Goal: Task Accomplishment & Management: Complete application form

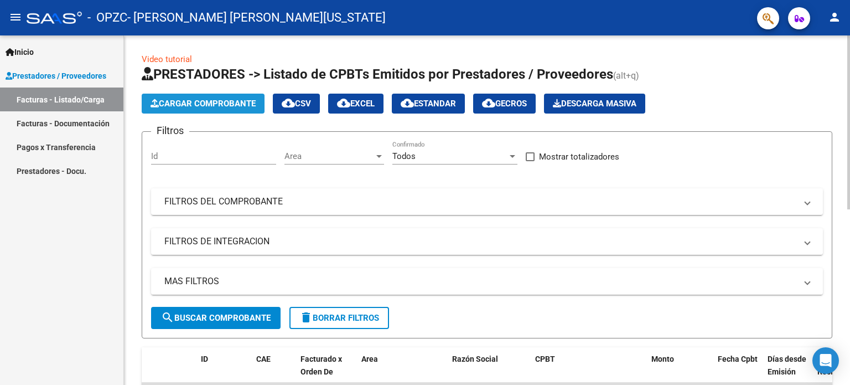
click at [194, 95] on button "Cargar Comprobante" at bounding box center [203, 104] width 123 height 20
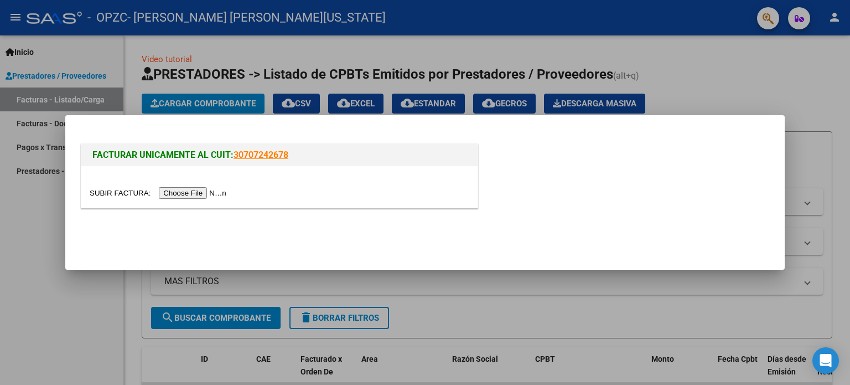
click at [197, 188] on input "file" at bounding box center [160, 193] width 140 height 12
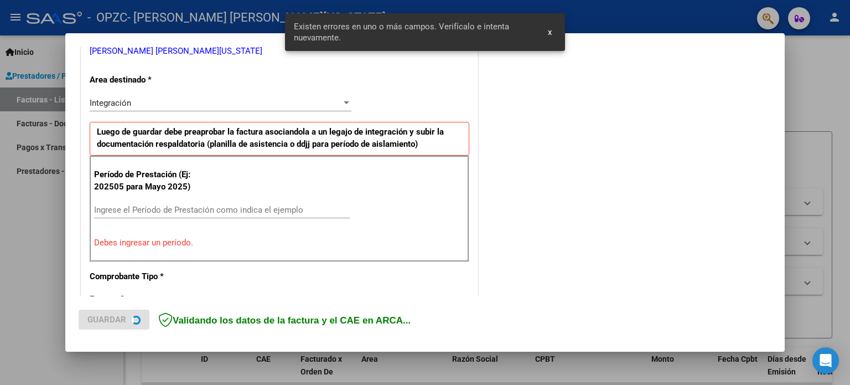
scroll to position [239, 0]
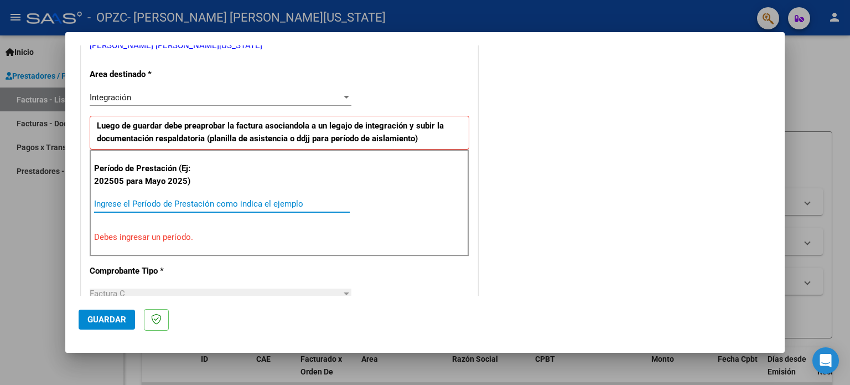
click at [160, 201] on input "Ingrese el Período de Prestación como indica el ejemplo" at bounding box center [222, 204] width 256 height 10
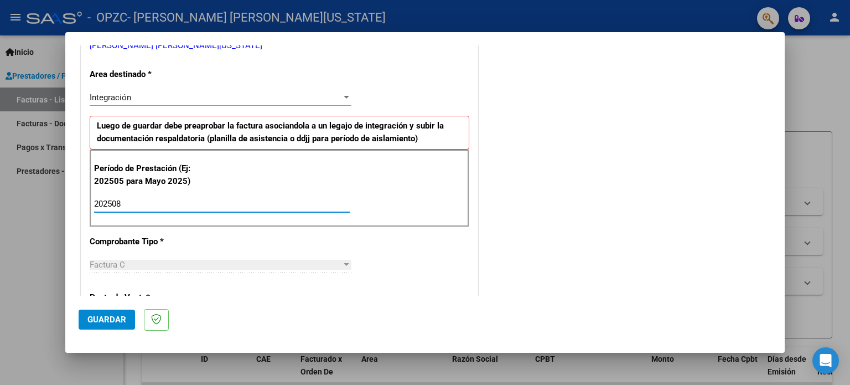
type input "202508"
click at [110, 317] on span "Guardar" at bounding box center [106, 319] width 39 height 10
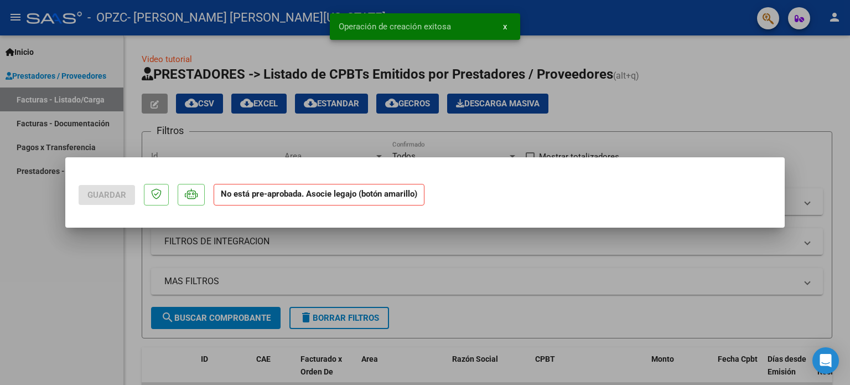
scroll to position [0, 0]
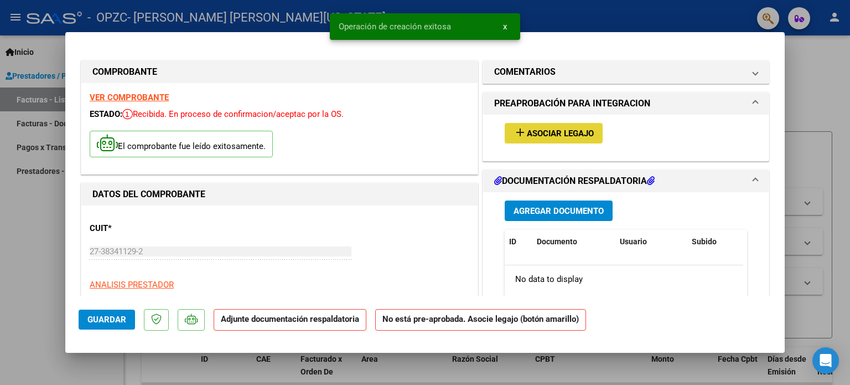
click at [545, 135] on span "Asociar Legajo" at bounding box center [560, 133] width 67 height 10
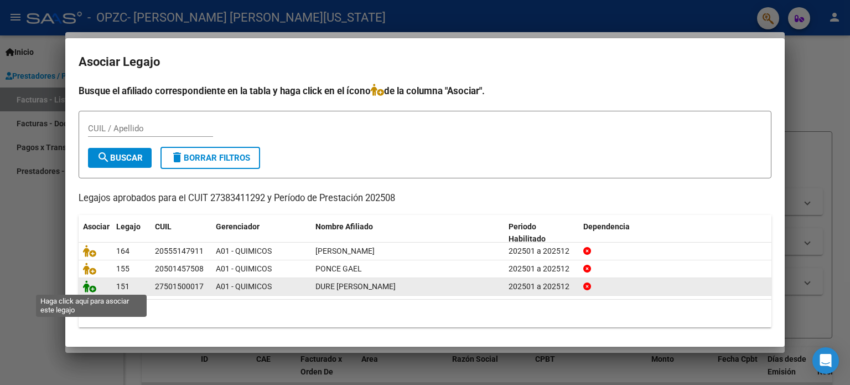
click at [92, 290] on icon at bounding box center [89, 286] width 13 height 12
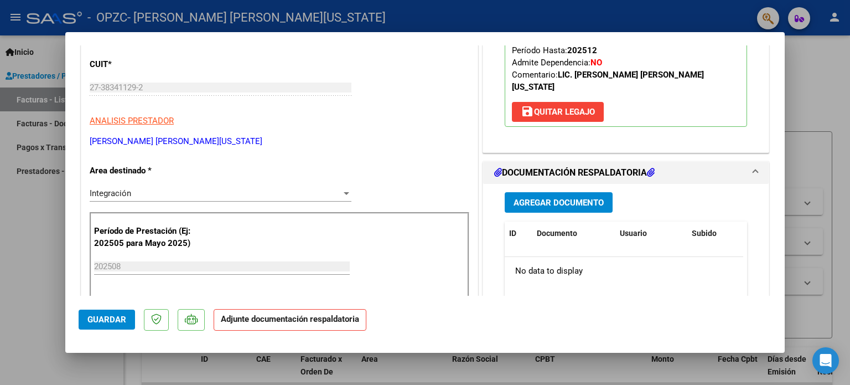
scroll to position [195, 0]
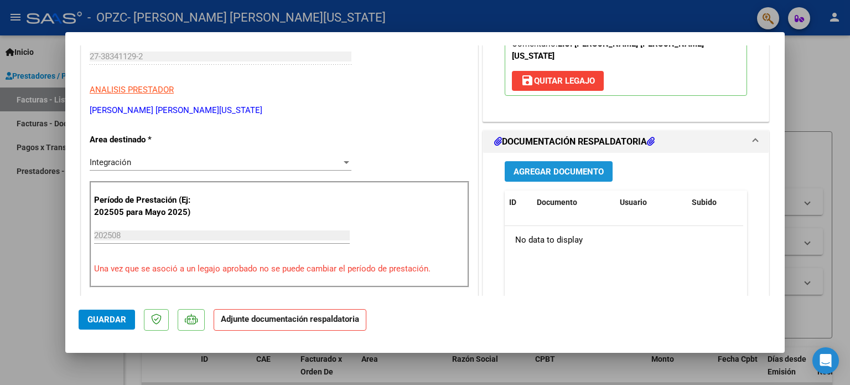
click at [560, 167] on span "Agregar Documento" at bounding box center [559, 172] width 90 height 10
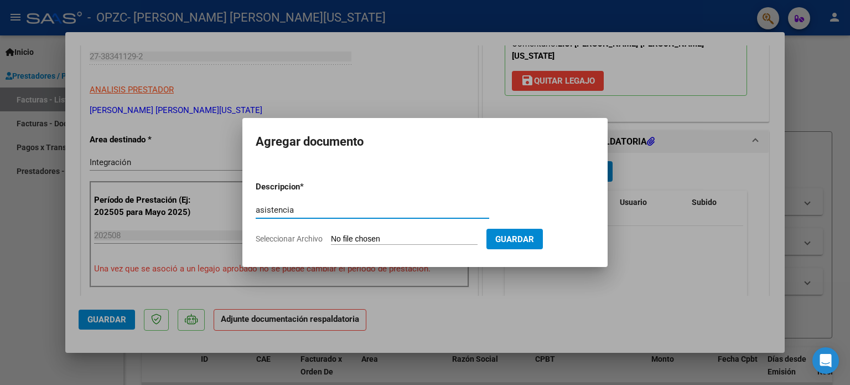
type input "asistencia"
click at [354, 236] on input "Seleccionar Archivo" at bounding box center [404, 239] width 147 height 11
type input "C:\fakepath\duré agosto.jpg"
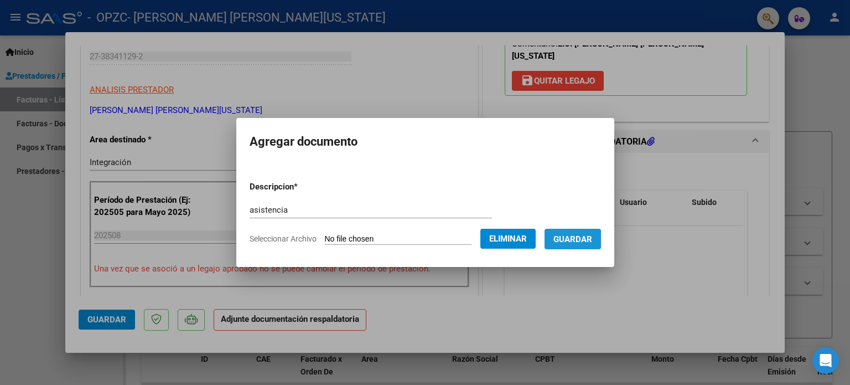
click at [564, 239] on span "Guardar" at bounding box center [573, 239] width 39 height 10
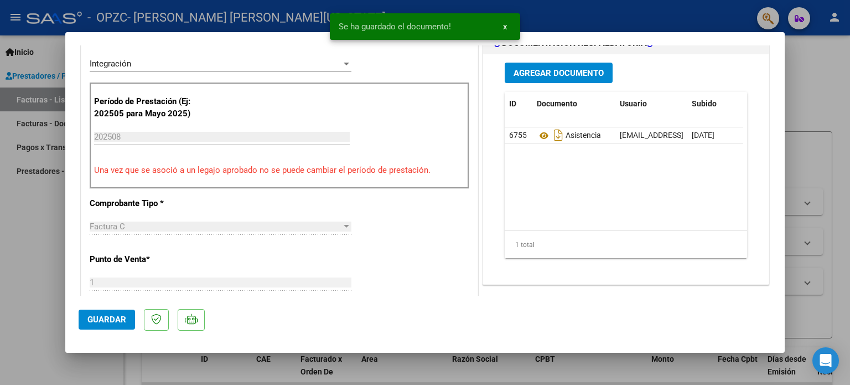
scroll to position [740, 0]
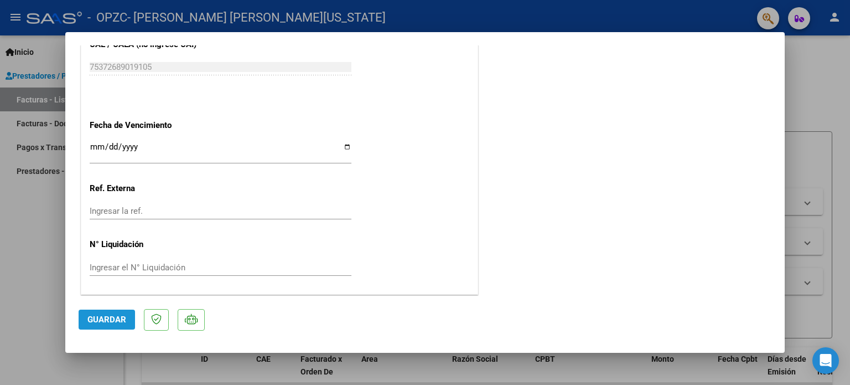
click at [91, 313] on button "Guardar" at bounding box center [107, 319] width 56 height 20
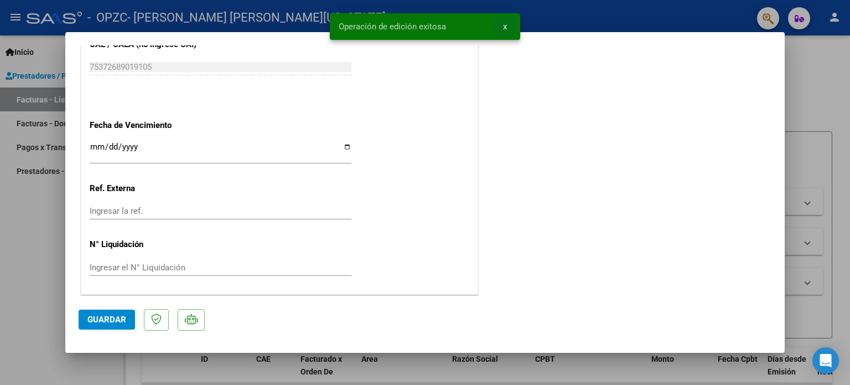
click at [504, 28] on span "x" at bounding box center [505, 27] width 4 height 10
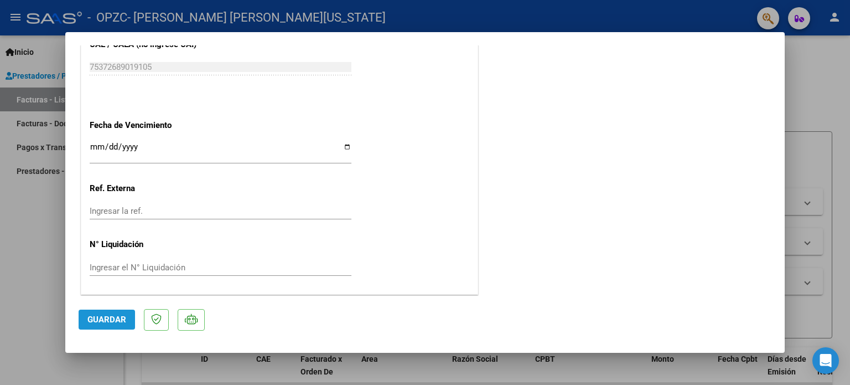
click at [102, 318] on span "Guardar" at bounding box center [106, 319] width 39 height 10
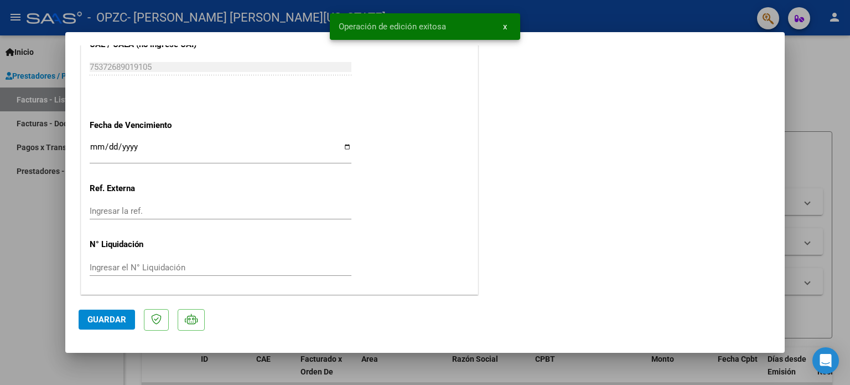
click at [30, 272] on div at bounding box center [425, 192] width 850 height 385
type input "$ 0,00"
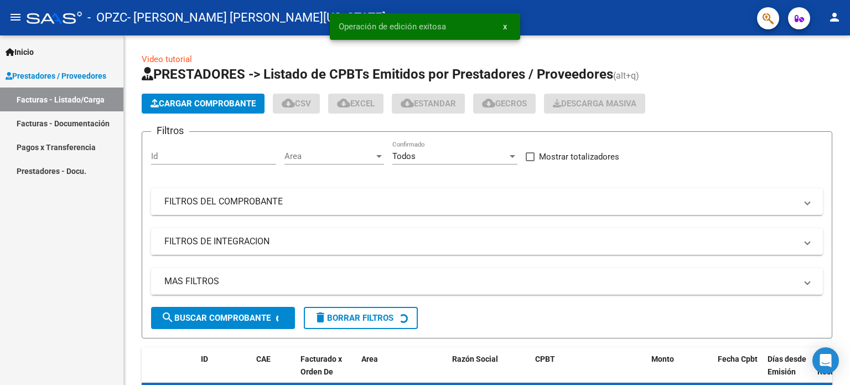
click at [30, 272] on div "Inicio Instructivos Contacto OS Prestadores / Proveedores Facturas - Listado/Ca…" at bounding box center [61, 209] width 123 height 349
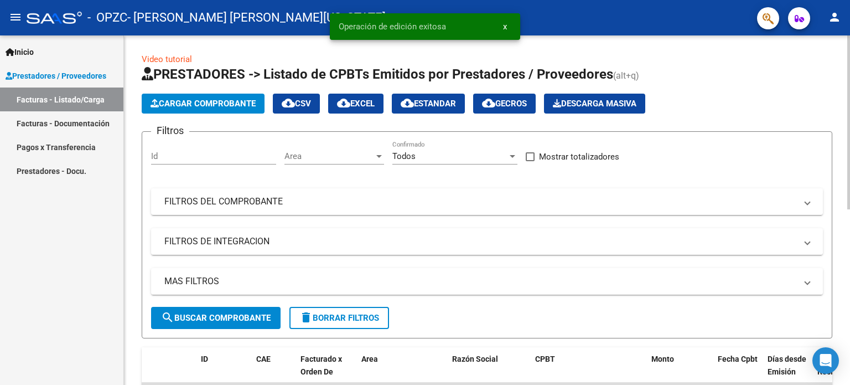
click at [218, 113] on app-list-header "PRESTADORES -> Listado de CPBTs Emitidos por Prestadores / Proveedores (alt+q) …" at bounding box center [487, 201] width 691 height 273
click at [241, 102] on span "Cargar Comprobante" at bounding box center [203, 104] width 105 height 10
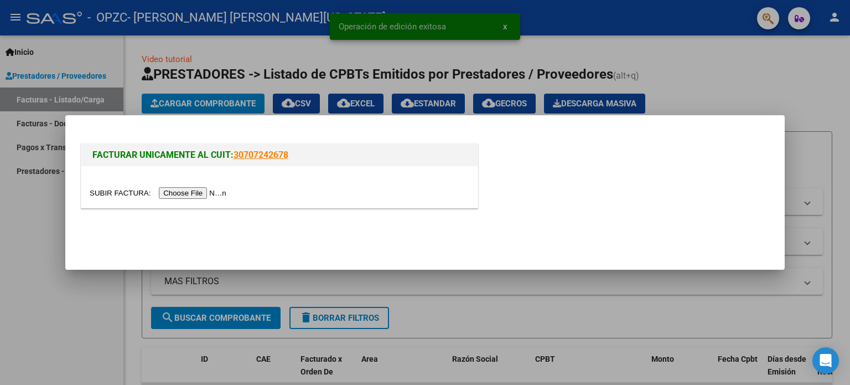
click at [189, 194] on input "file" at bounding box center [160, 193] width 140 height 12
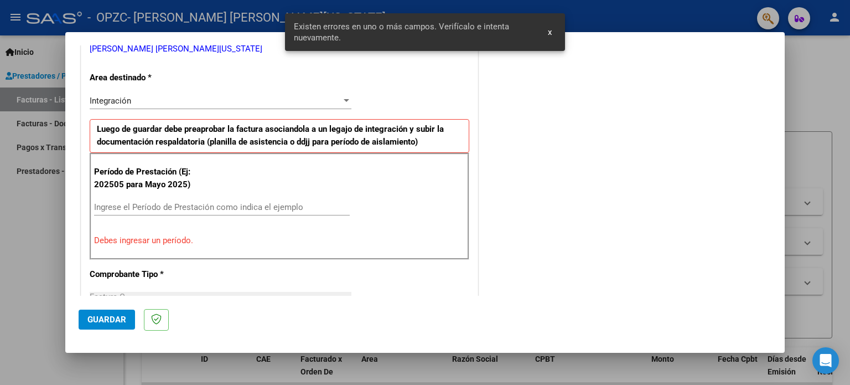
scroll to position [239, 0]
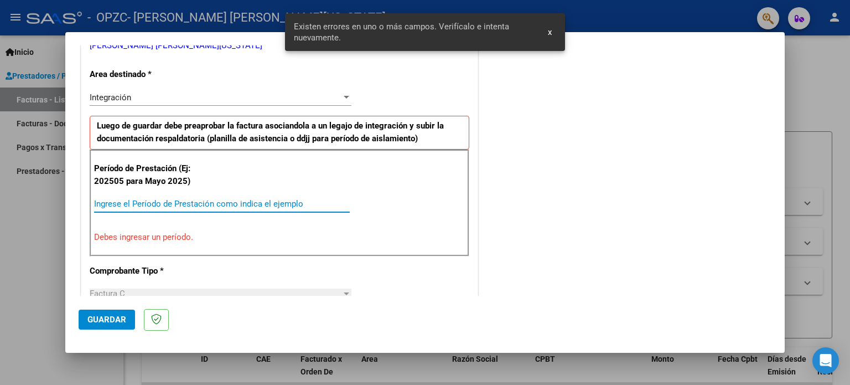
click at [155, 205] on input "Ingrese el Período de Prestación como indica el ejemplo" at bounding box center [222, 204] width 256 height 10
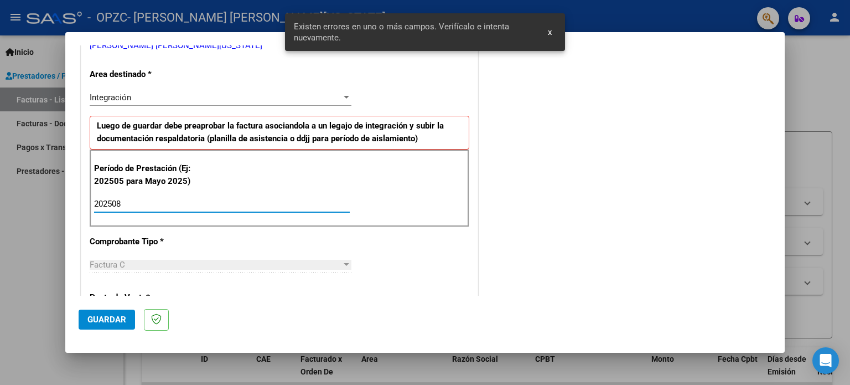
type input "202508"
click at [116, 313] on button "Guardar" at bounding box center [107, 319] width 56 height 20
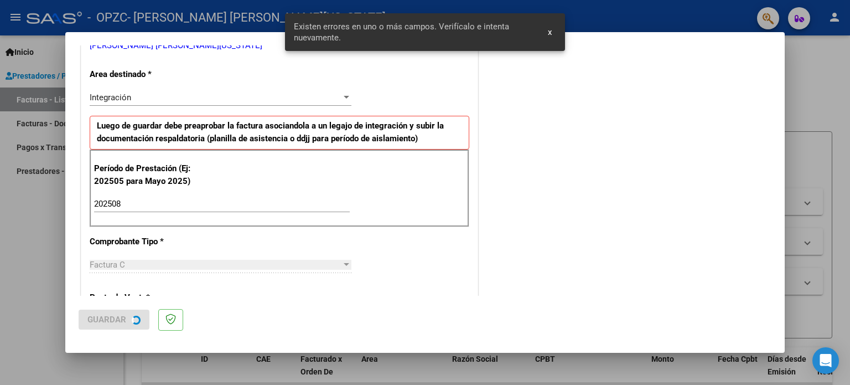
scroll to position [0, 0]
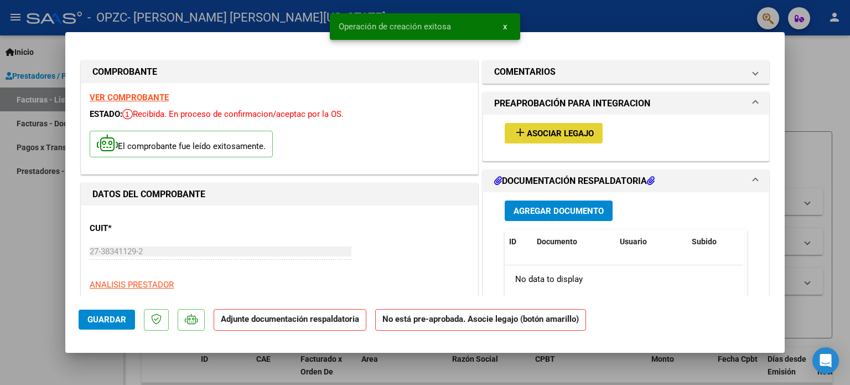
click at [534, 135] on span "Asociar Legajo" at bounding box center [560, 133] width 67 height 10
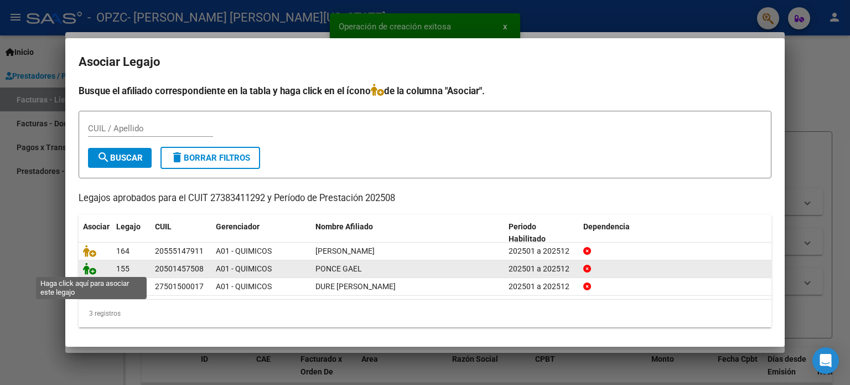
click at [93, 270] on icon at bounding box center [89, 268] width 13 height 12
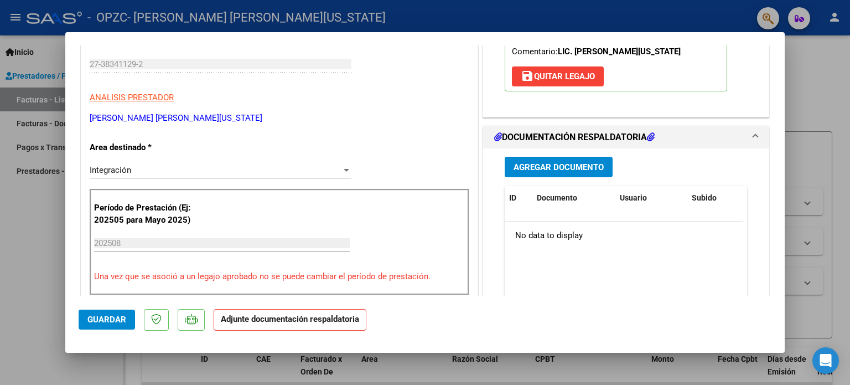
scroll to position [210, 0]
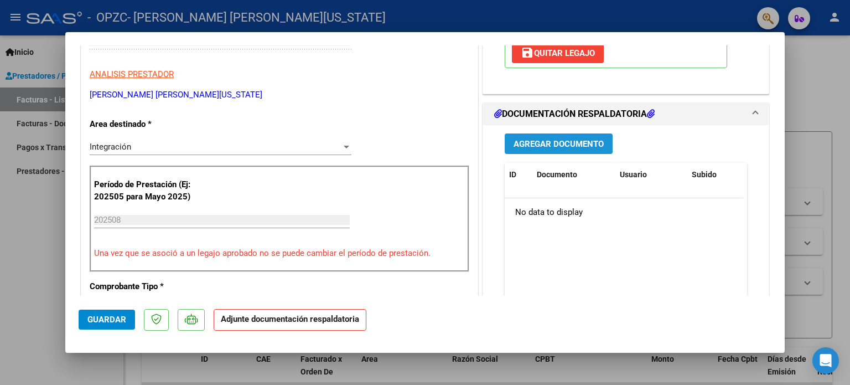
click at [545, 150] on button "Agregar Documento" at bounding box center [559, 143] width 108 height 20
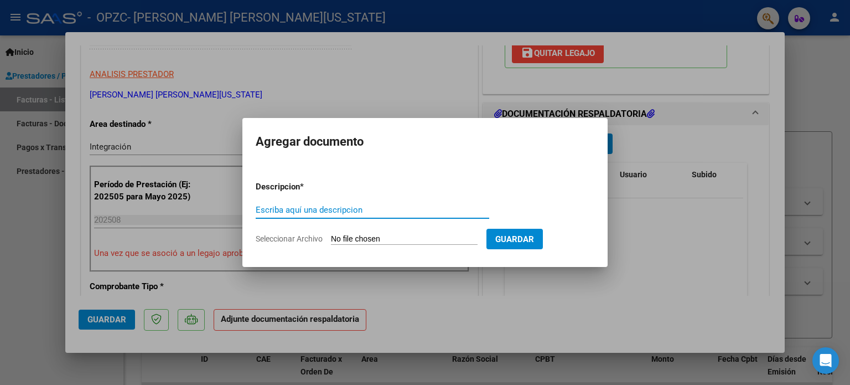
click at [317, 208] on input "Escriba aquí una descripcion" at bounding box center [373, 210] width 234 height 10
type input "asistencia"
click at [361, 242] on input "Seleccionar Archivo" at bounding box center [404, 239] width 147 height 11
type input "C:\fakepath\[PERSON_NAME].jpg"
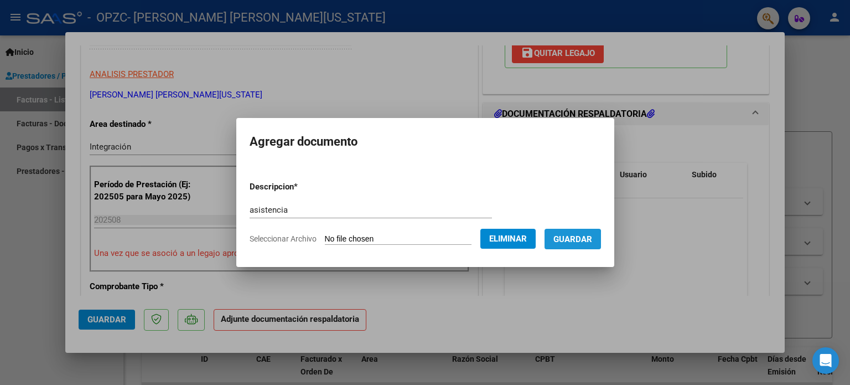
click at [560, 244] on span "Guardar" at bounding box center [573, 239] width 39 height 10
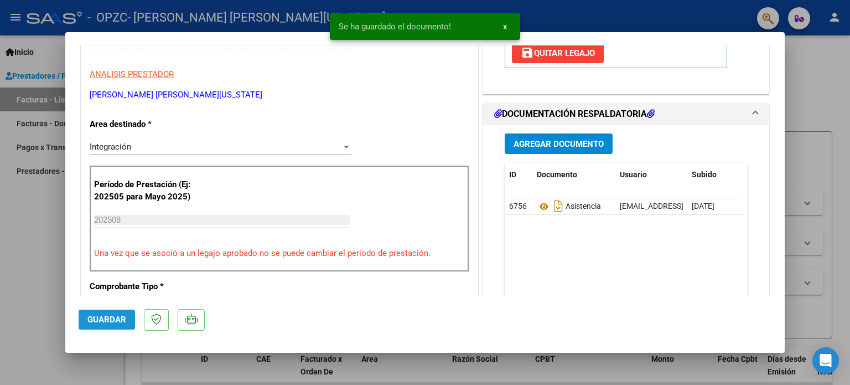
click at [107, 319] on span "Guardar" at bounding box center [106, 319] width 39 height 10
click at [44, 274] on div at bounding box center [425, 192] width 850 height 385
type input "$ 0,00"
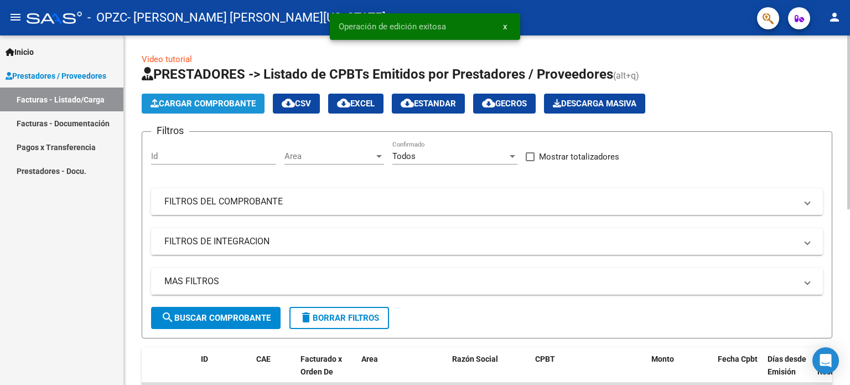
click at [179, 106] on span "Cargar Comprobante" at bounding box center [203, 104] width 105 height 10
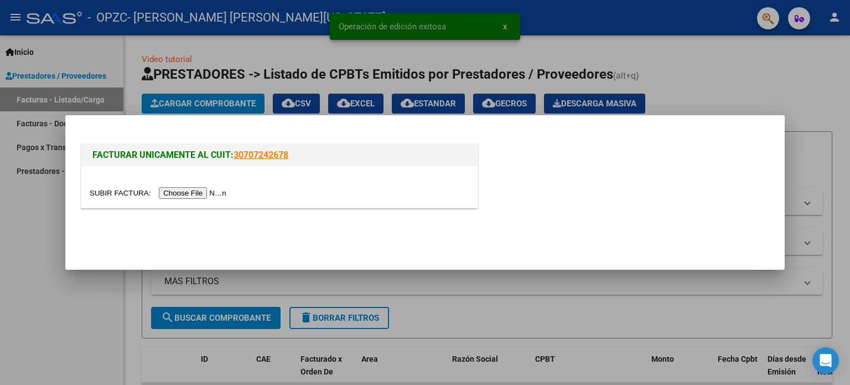
click at [197, 188] on input "file" at bounding box center [160, 193] width 140 height 12
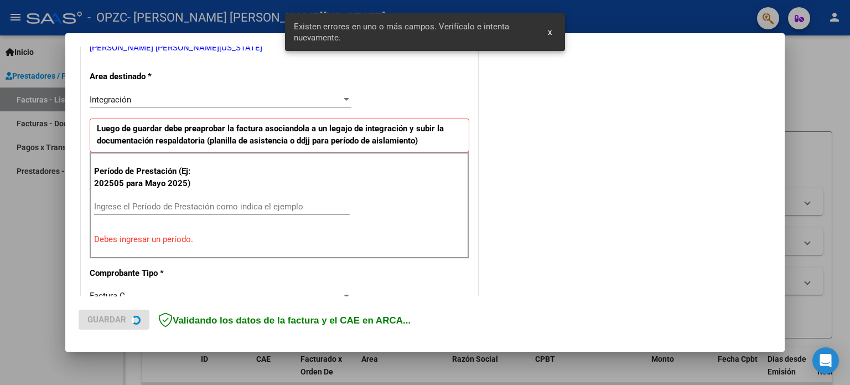
scroll to position [239, 0]
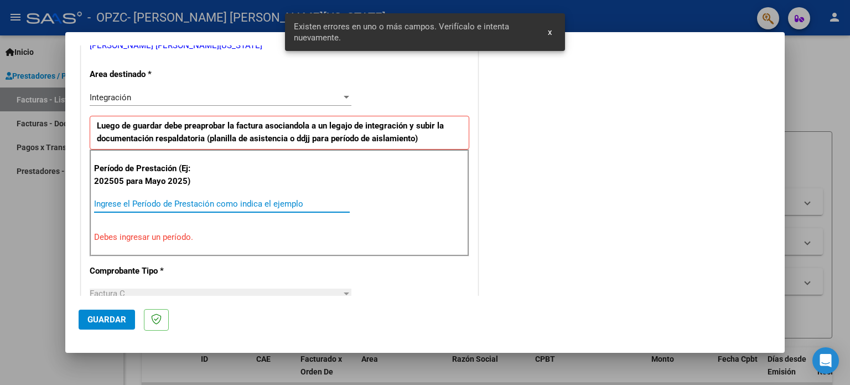
click at [131, 202] on input "Ingrese el Período de Prestación como indica el ejemplo" at bounding box center [222, 204] width 256 height 10
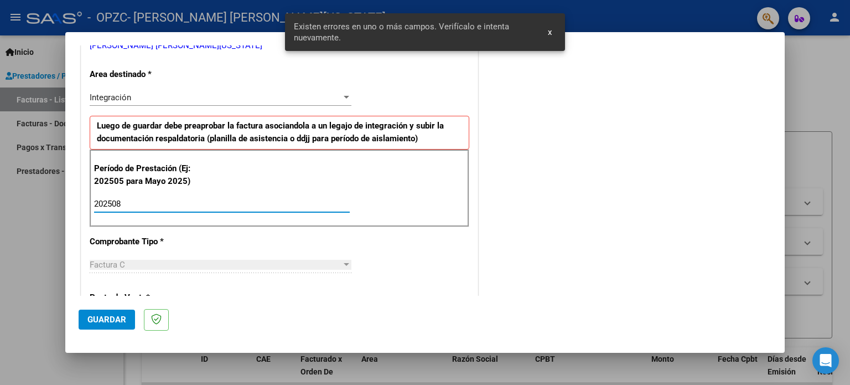
type input "202508"
click at [100, 317] on span "Guardar" at bounding box center [106, 319] width 39 height 10
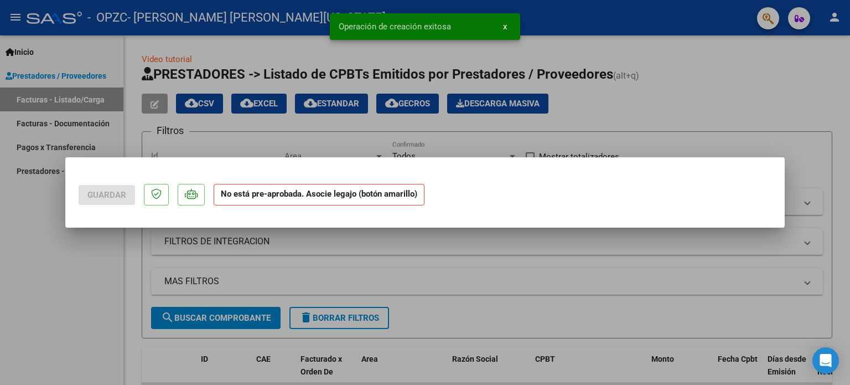
scroll to position [0, 0]
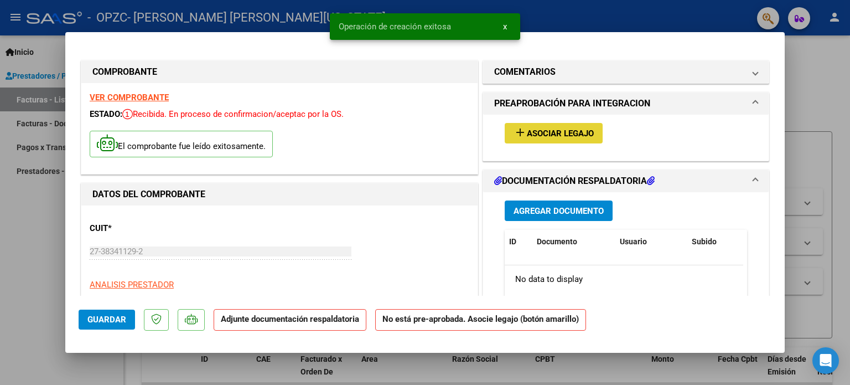
click at [546, 132] on span "Asociar Legajo" at bounding box center [560, 133] width 67 height 10
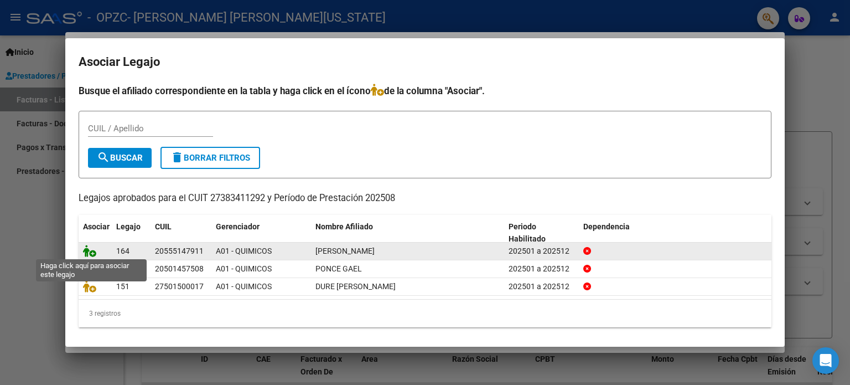
click at [89, 252] on icon at bounding box center [89, 251] width 13 height 12
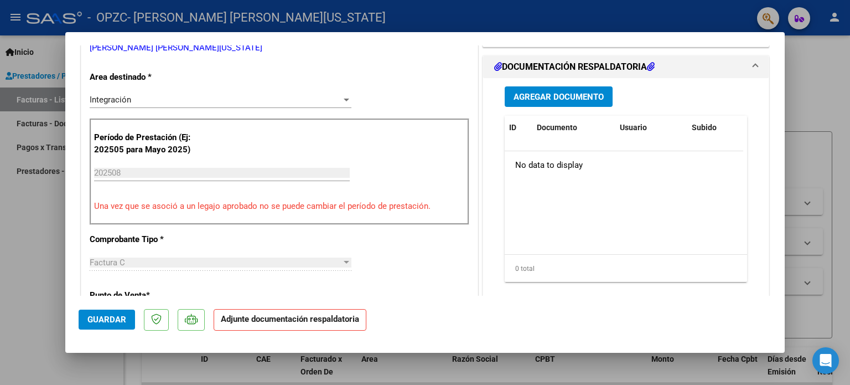
scroll to position [261, 0]
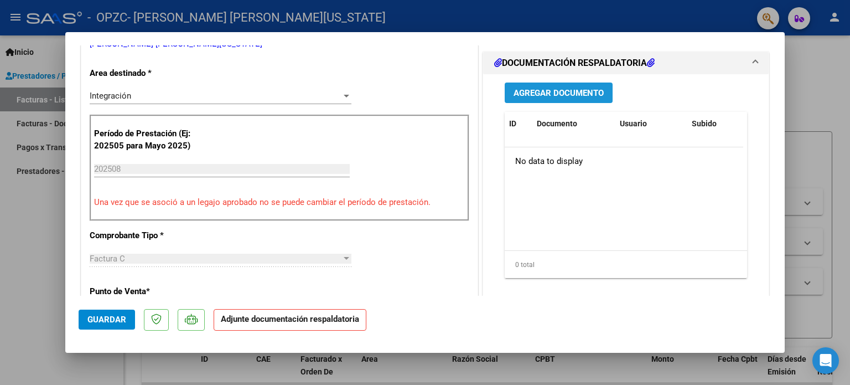
click at [539, 93] on span "Agregar Documento" at bounding box center [559, 93] width 90 height 10
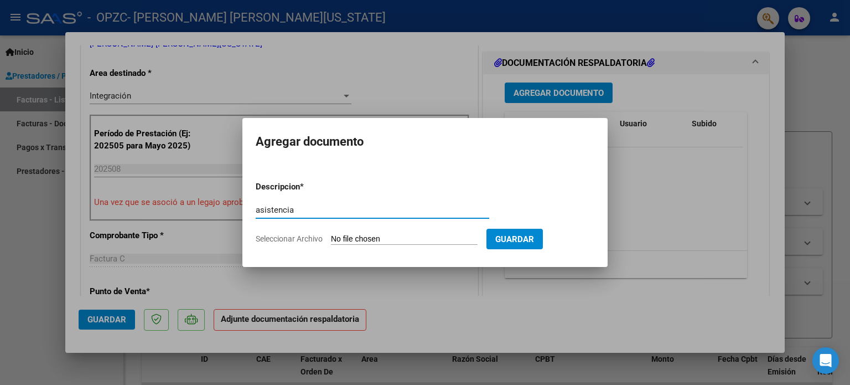
type input "asistencia"
click at [393, 239] on input "Seleccionar Archivo" at bounding box center [404, 239] width 147 height 11
type input "C:\fakepath\[PERSON_NAME].jpg"
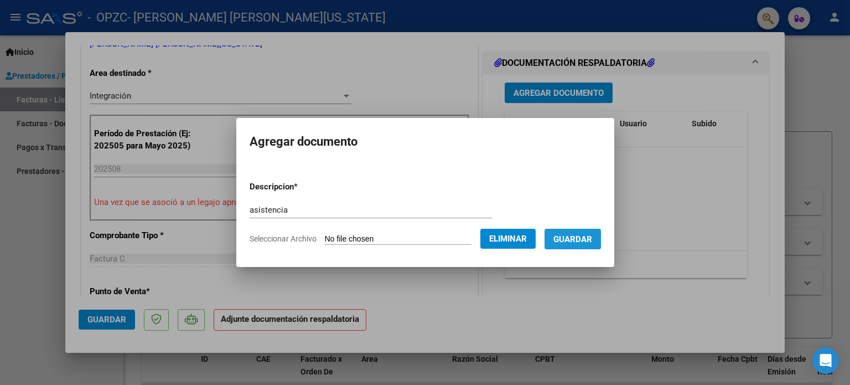
click at [577, 247] on button "Guardar" at bounding box center [573, 239] width 56 height 20
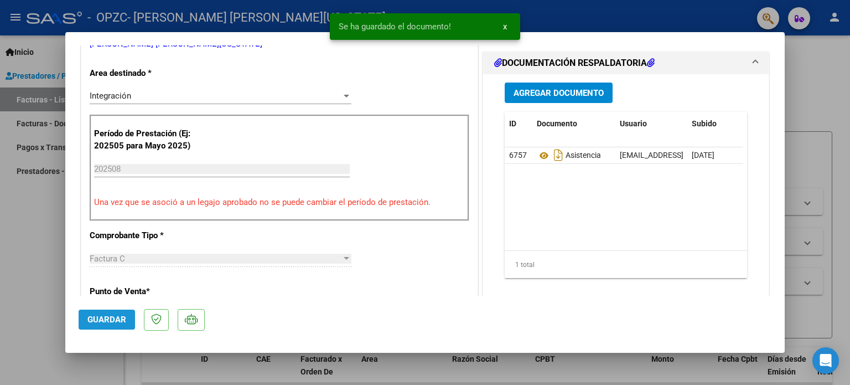
click at [104, 322] on span "Guardar" at bounding box center [106, 319] width 39 height 10
